Goal: Information Seeking & Learning: Learn about a topic

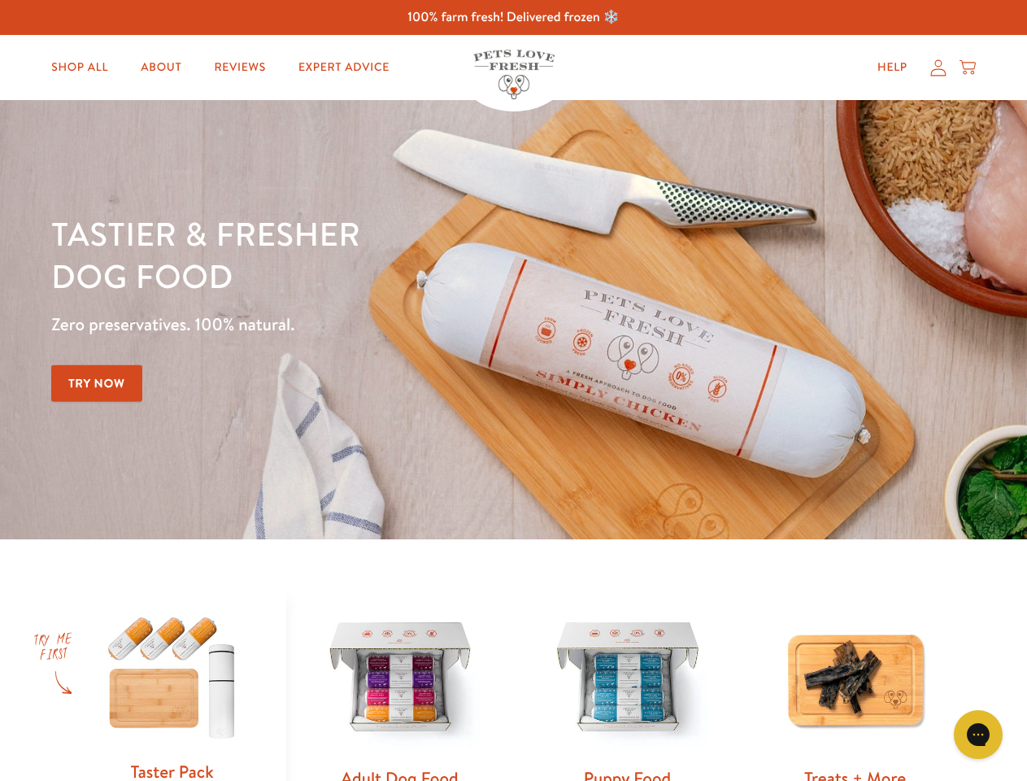
click at [513, 390] on div "Tastier & fresher dog food Zero preservatives. 100% natural. Try Now" at bounding box center [359, 319] width 617 height 215
click at [979, 735] on icon "Gorgias live chat" at bounding box center [977, 733] width 15 height 15
